Goal: Task Accomplishment & Management: Use online tool/utility

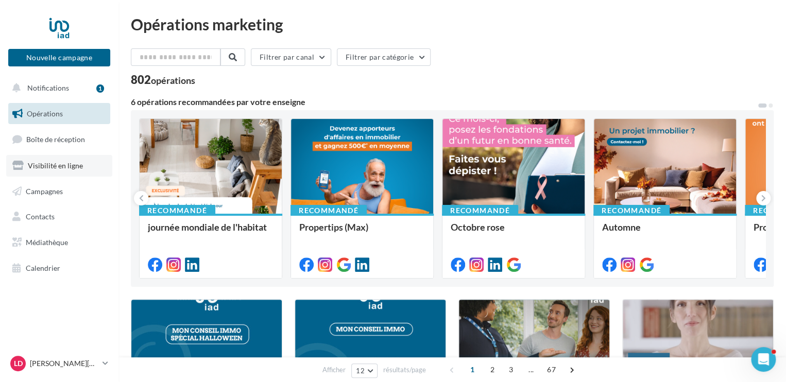
click at [45, 174] on link "Visibilité en ligne" at bounding box center [59, 166] width 106 height 22
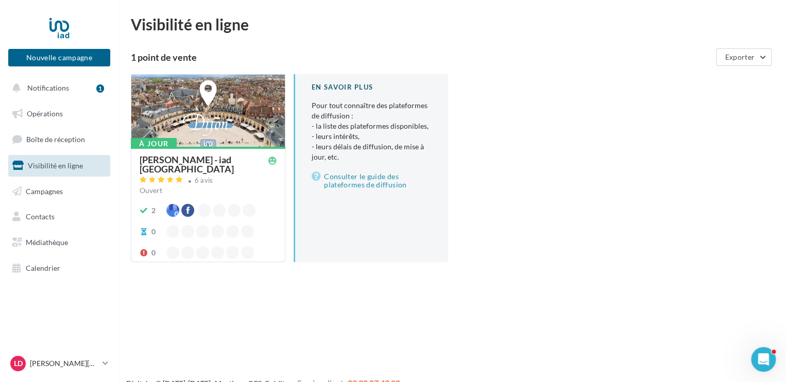
click at [254, 116] on div at bounding box center [207, 111] width 153 height 73
click at [254, 116] on div "Nouvelle campagne Nouvelle campagne Notifications 1 Opérations Boîte de récepti…" at bounding box center [393, 207] width 786 height 382
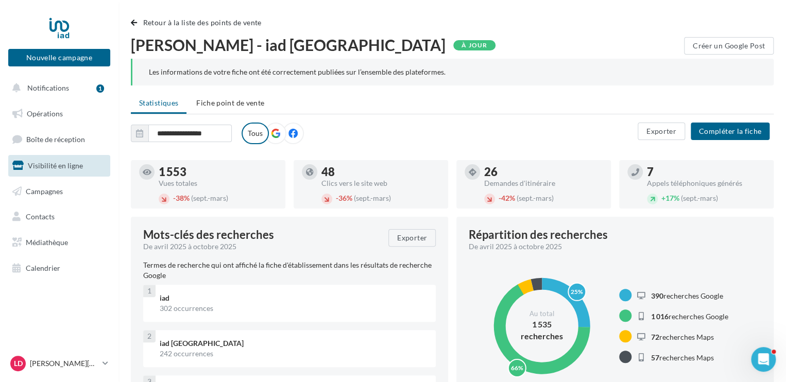
click at [453, 43] on div "À jour" at bounding box center [474, 45] width 42 height 10
click at [53, 84] on span "Notifications" at bounding box center [48, 87] width 42 height 9
